Goal: Task Accomplishment & Management: Manage account settings

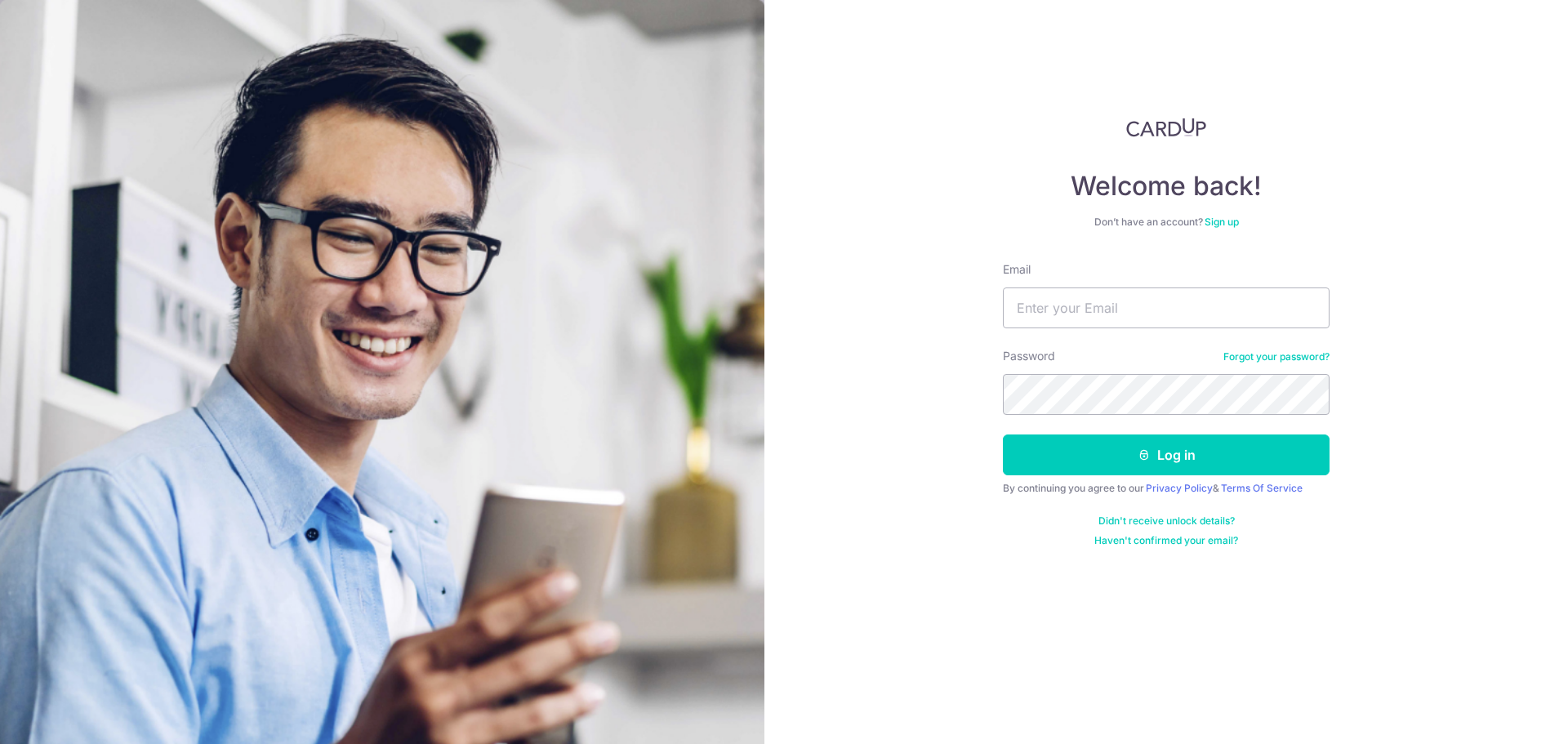
type input "[EMAIL_ADDRESS][DOMAIN_NAME]"
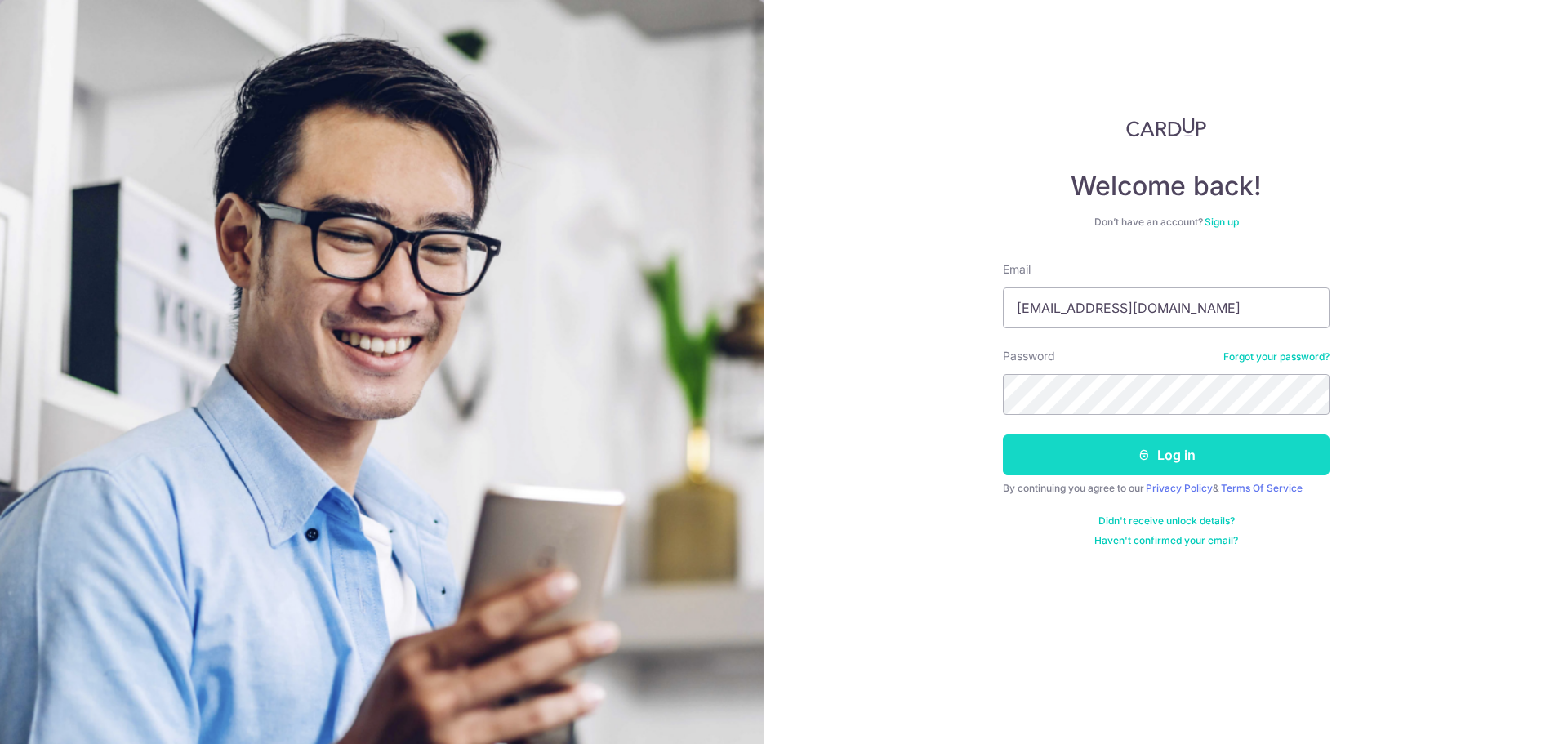
click at [1132, 461] on button "Log in" at bounding box center [1166, 455] width 327 height 41
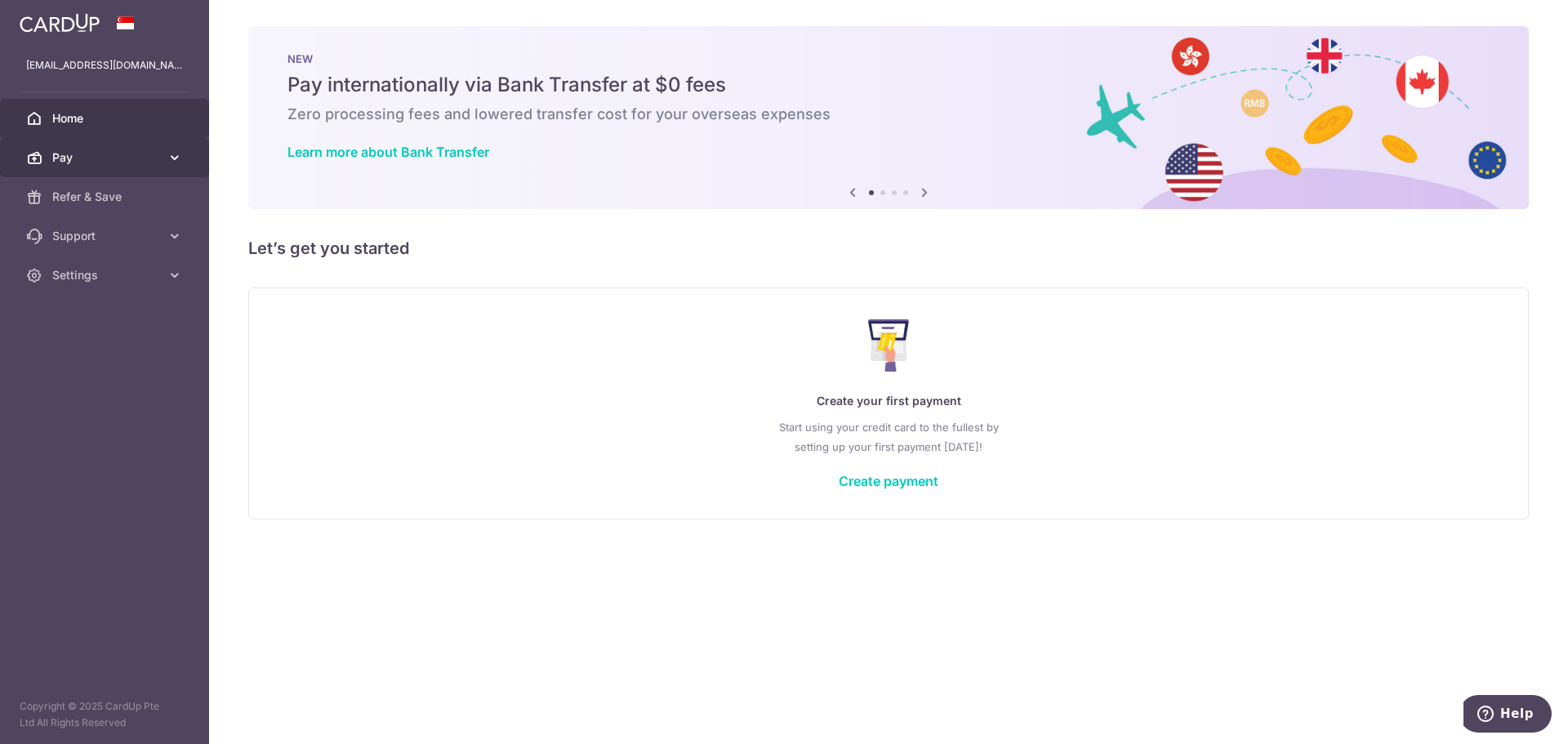
click at [184, 156] on link "Pay" at bounding box center [104, 157] width 209 height 39
